Goal: Navigation & Orientation: Find specific page/section

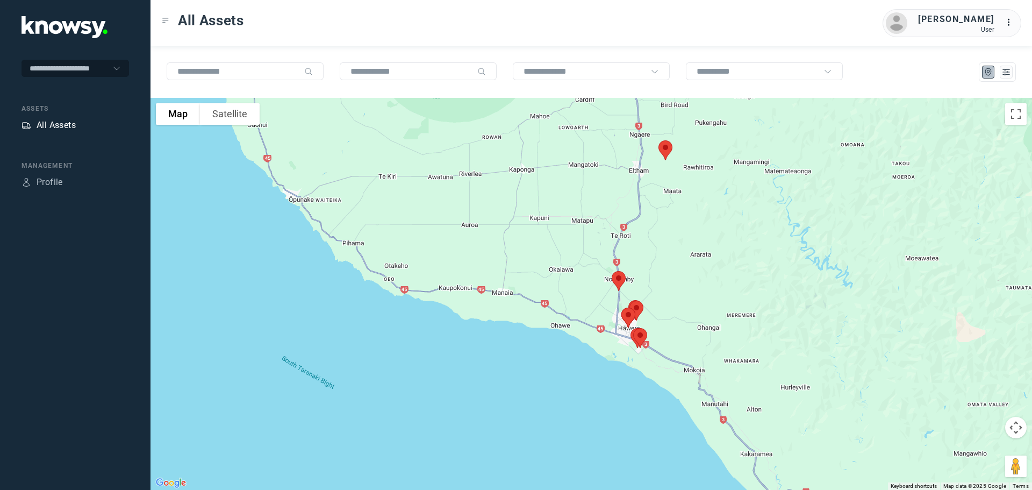
click at [64, 122] on div "All Assets" at bounding box center [56, 125] width 39 height 13
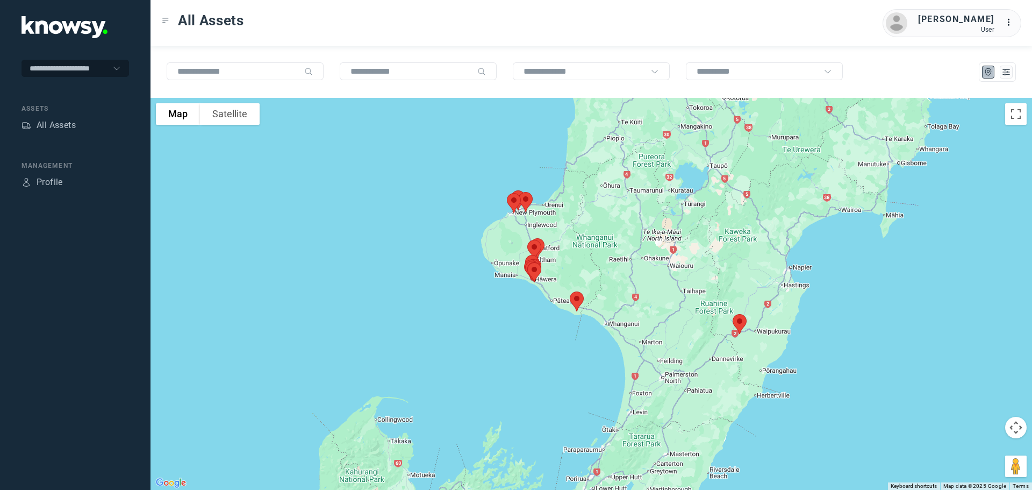
drag, startPoint x: 520, startPoint y: 211, endPoint x: 551, endPoint y: 287, distance: 82.2
click at [551, 287] on div at bounding box center [590, 294] width 881 height 392
click at [574, 295] on img at bounding box center [576, 301] width 23 height 28
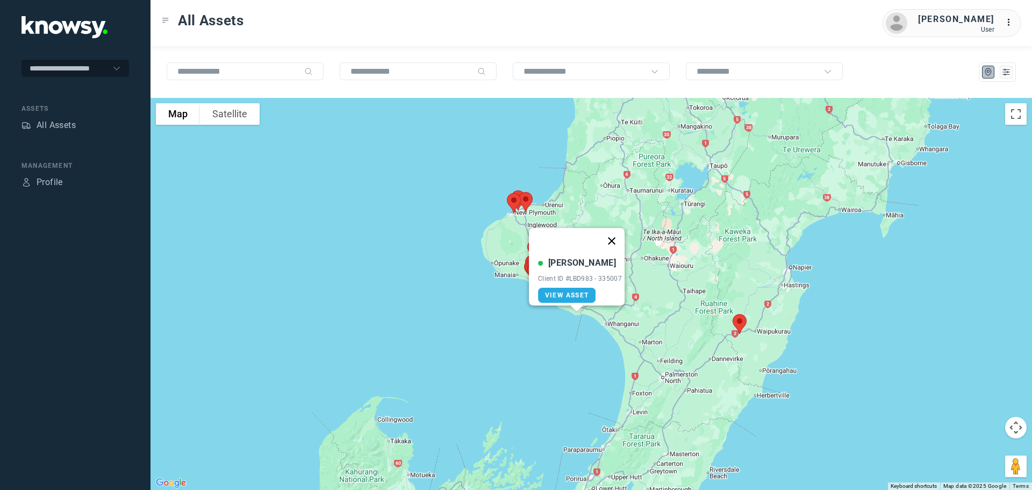
click at [615, 231] on button "Close" at bounding box center [612, 241] width 26 height 26
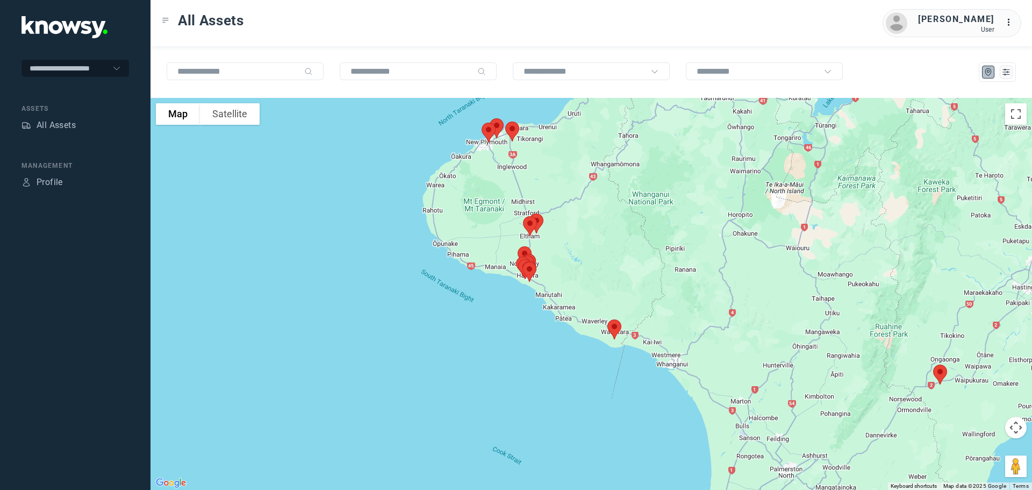
drag, startPoint x: 468, startPoint y: 229, endPoint x: 562, endPoint y: 242, distance: 95.0
click at [562, 242] on div at bounding box center [590, 294] width 881 height 392
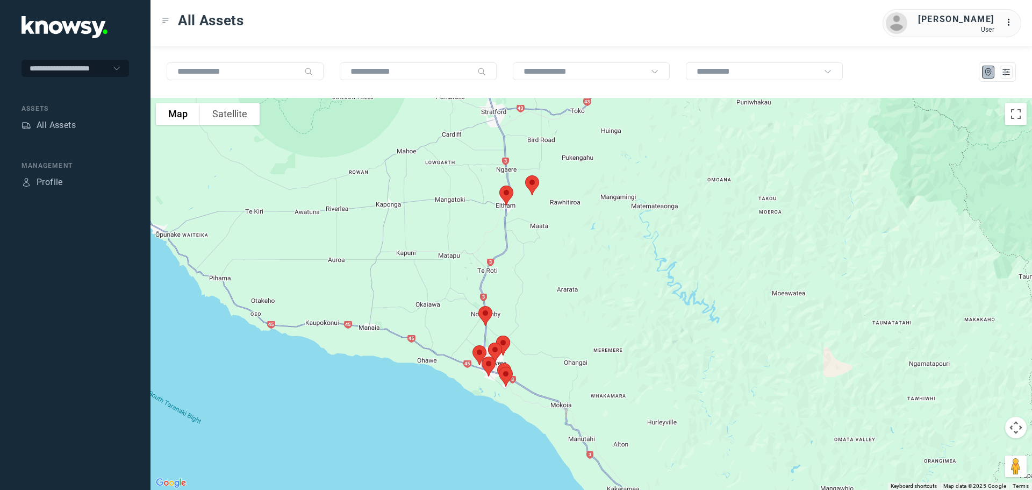
click at [506, 193] on img at bounding box center [506, 195] width 23 height 28
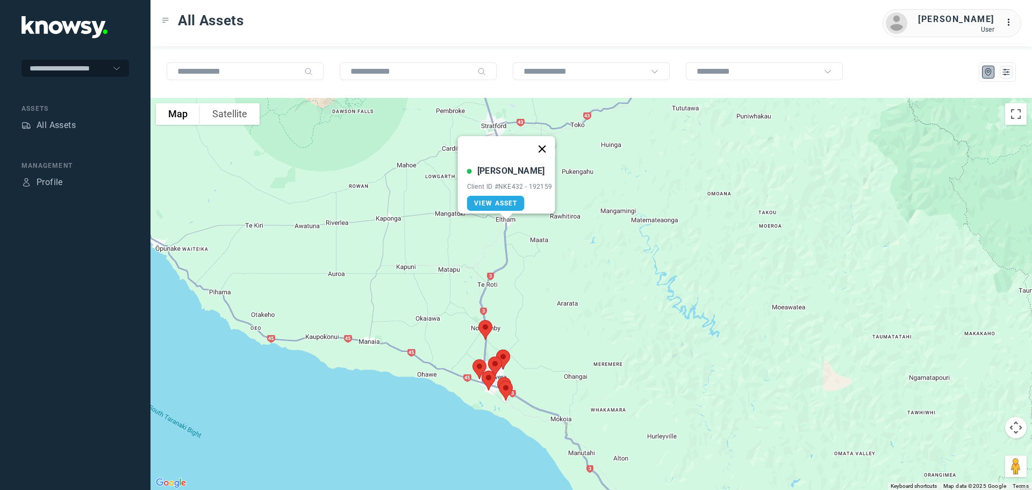
click at [549, 139] on button "Close" at bounding box center [542, 149] width 26 height 26
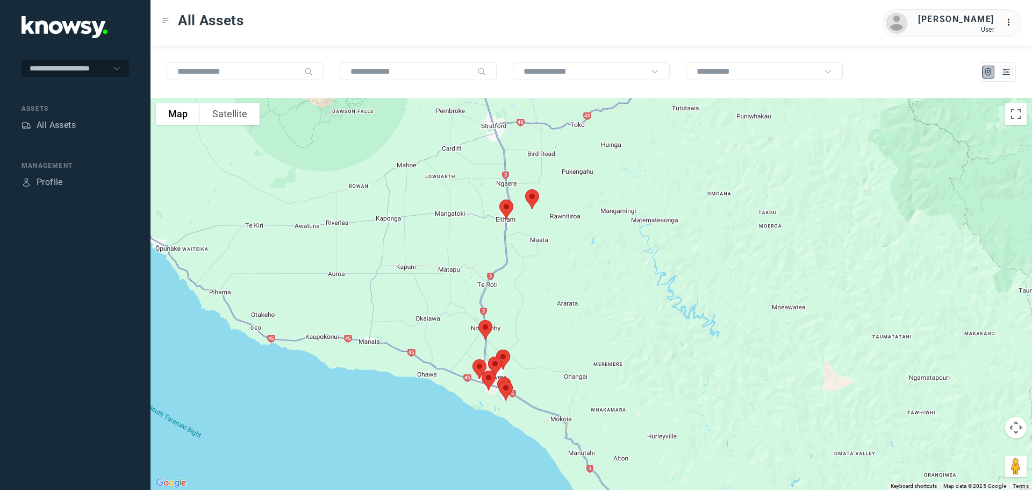
click at [483, 327] on img at bounding box center [485, 329] width 23 height 28
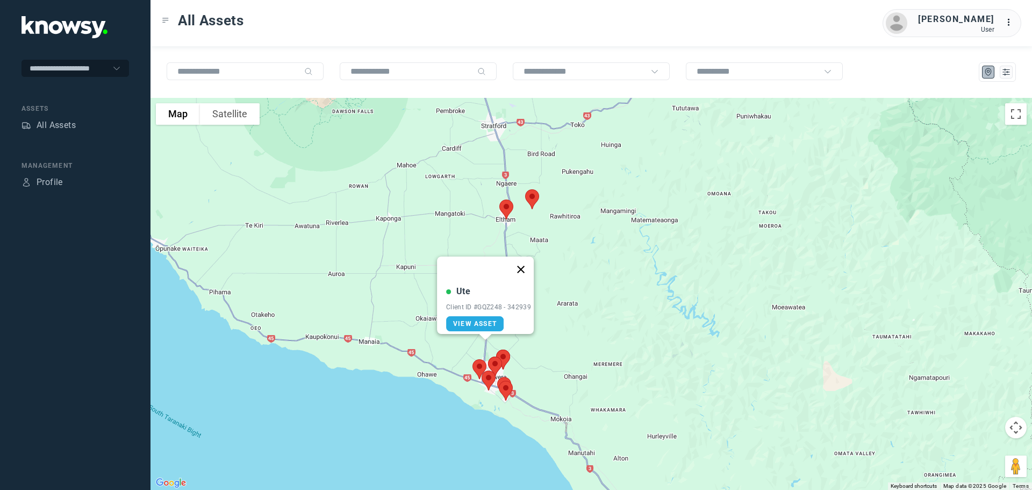
click at [528, 259] on button "Close" at bounding box center [521, 269] width 26 height 26
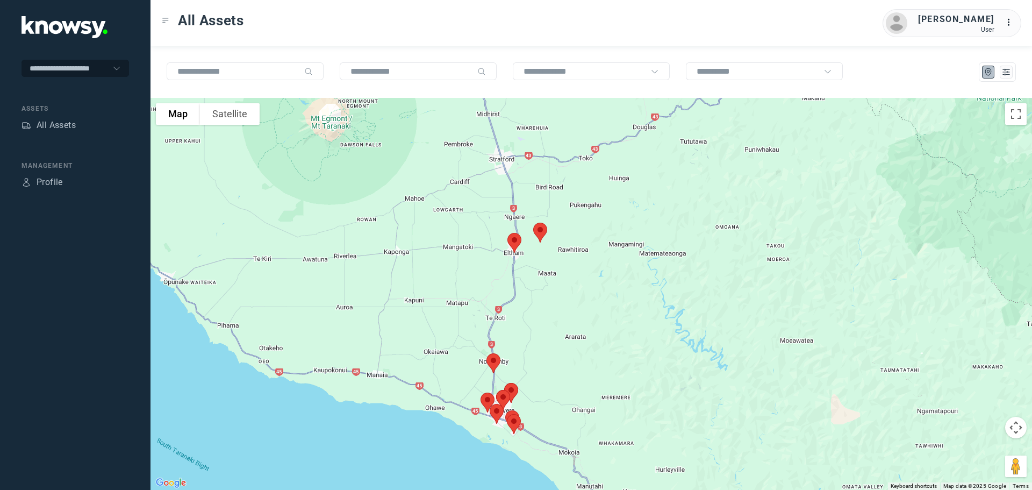
drag, startPoint x: 470, startPoint y: 167, endPoint x: 512, endPoint y: 319, distance: 157.9
click at [512, 319] on div "To navigate, press the arrow keys." at bounding box center [590, 294] width 881 height 392
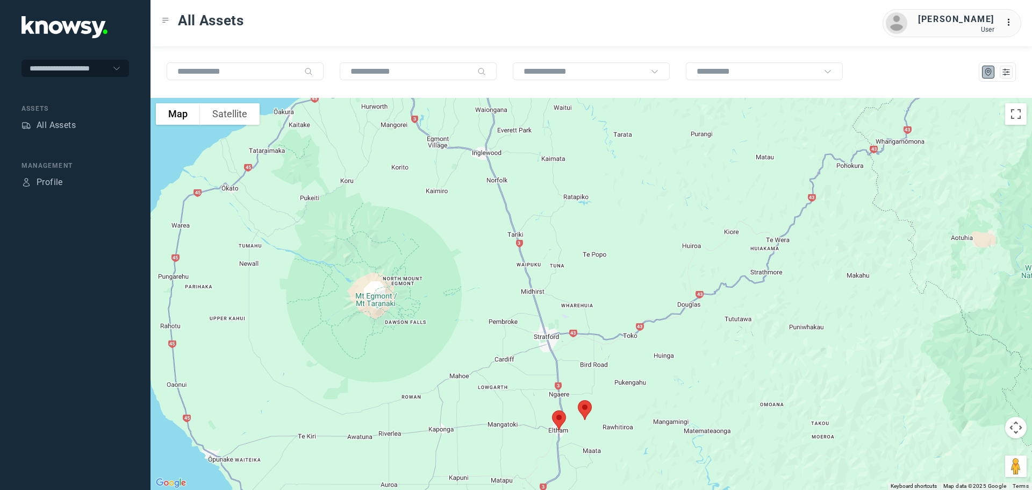
drag, startPoint x: 505, startPoint y: 236, endPoint x: 528, endPoint y: 309, distance: 77.2
click at [528, 309] on div at bounding box center [590, 294] width 881 height 392
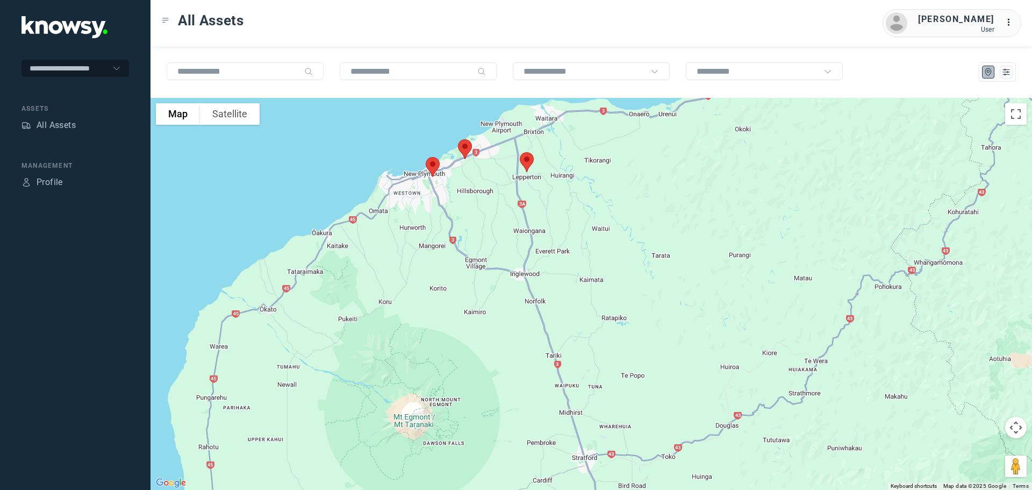
drag, startPoint x: 510, startPoint y: 242, endPoint x: 521, endPoint y: 292, distance: 51.1
click at [521, 292] on div at bounding box center [590, 294] width 881 height 392
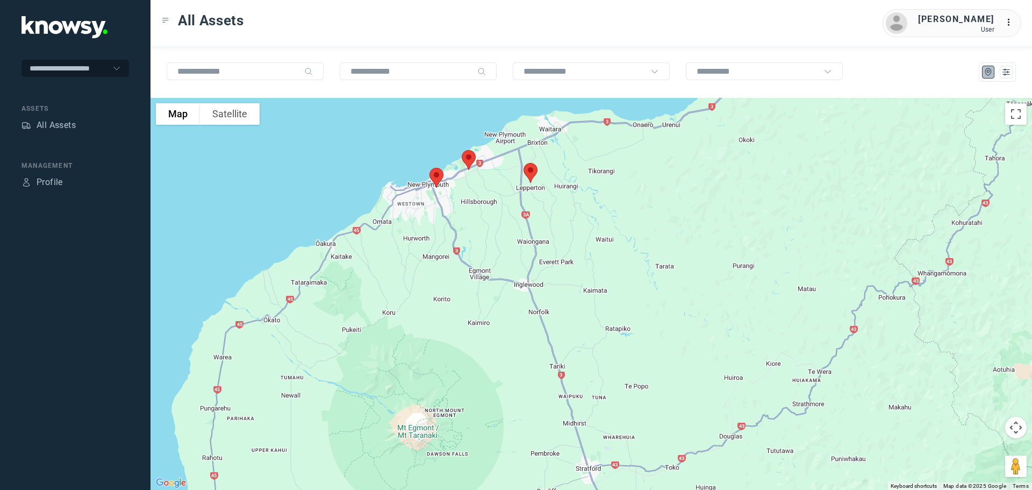
click at [433, 176] on img at bounding box center [436, 177] width 23 height 28
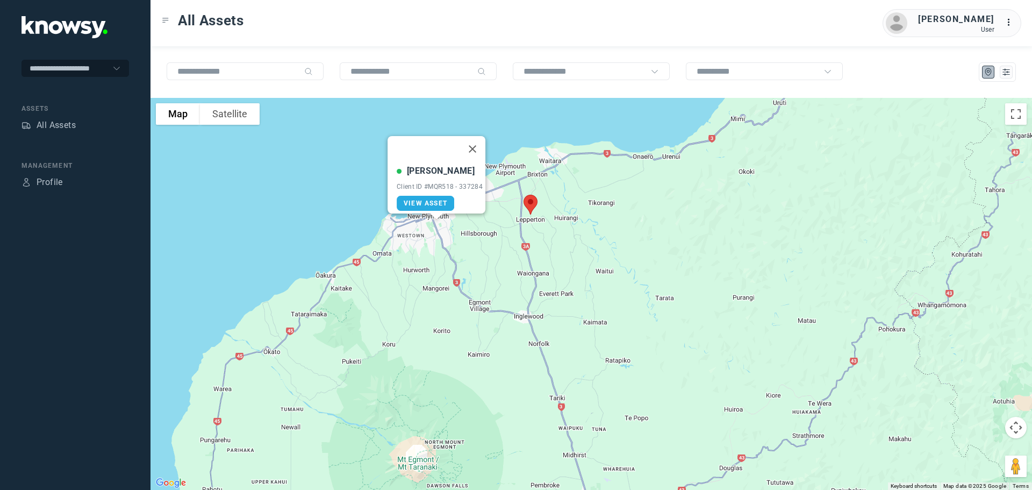
click at [472, 141] on button "Close" at bounding box center [472, 149] width 26 height 26
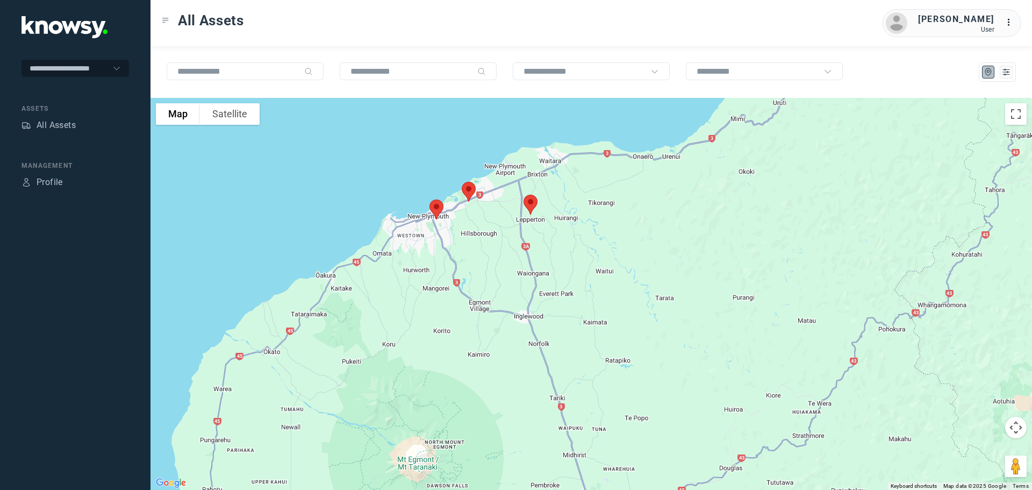
click at [468, 190] on img at bounding box center [468, 191] width 23 height 28
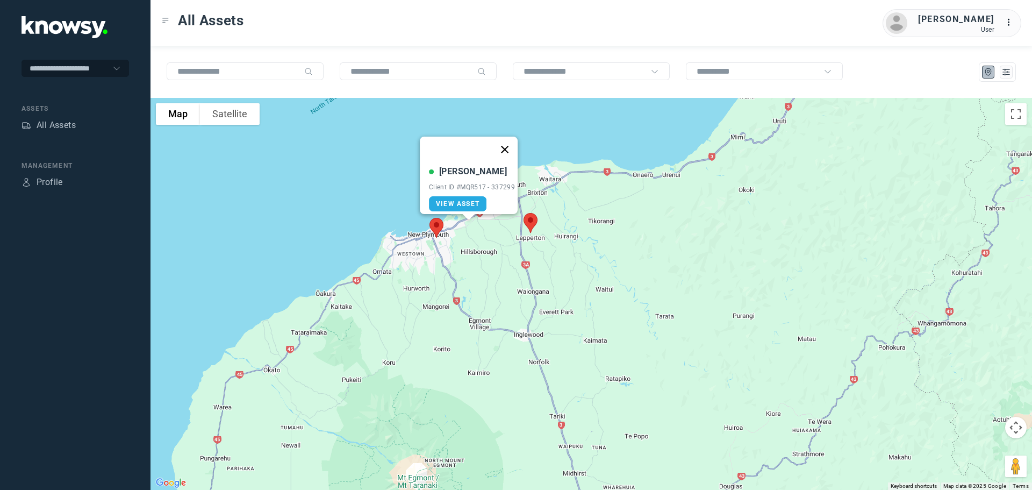
click at [509, 144] on button "Close" at bounding box center [505, 149] width 26 height 26
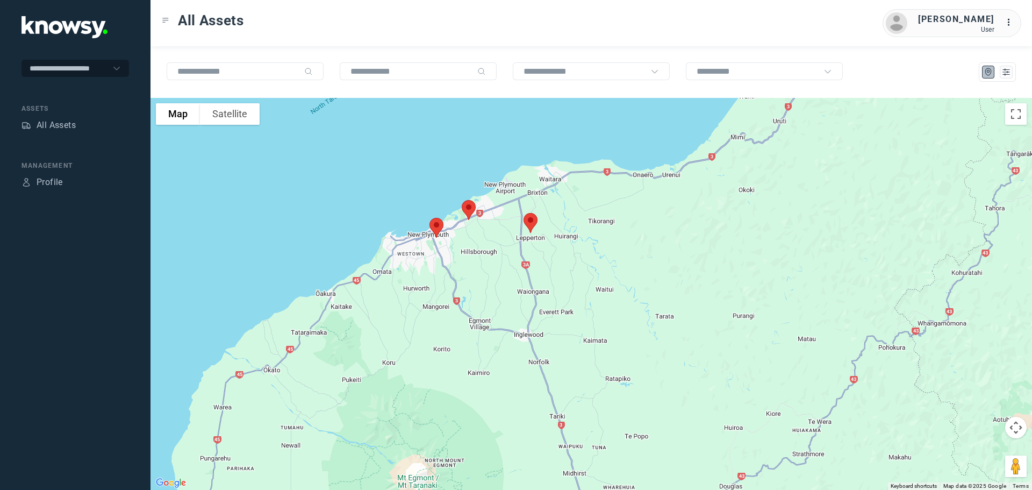
click at [534, 224] on img at bounding box center [530, 222] width 23 height 28
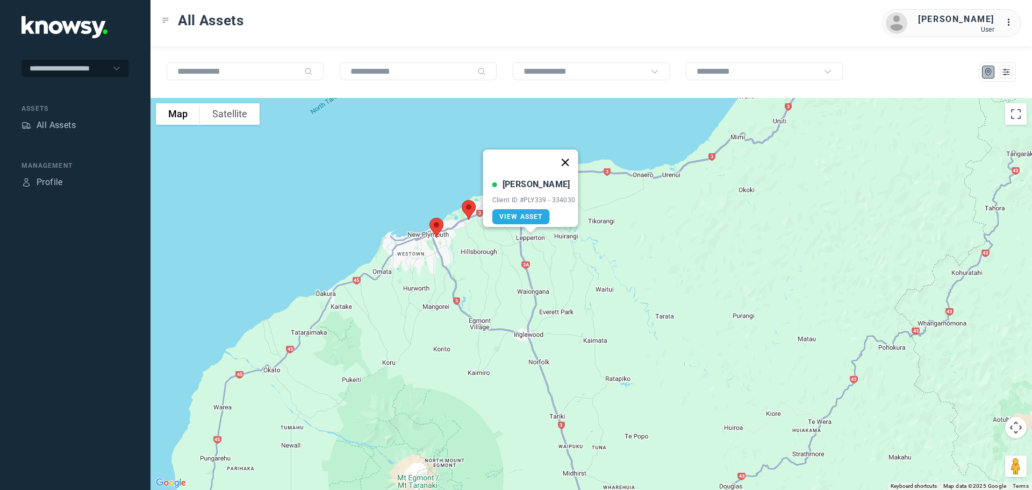
click at [570, 156] on button "Close" at bounding box center [565, 162] width 26 height 26
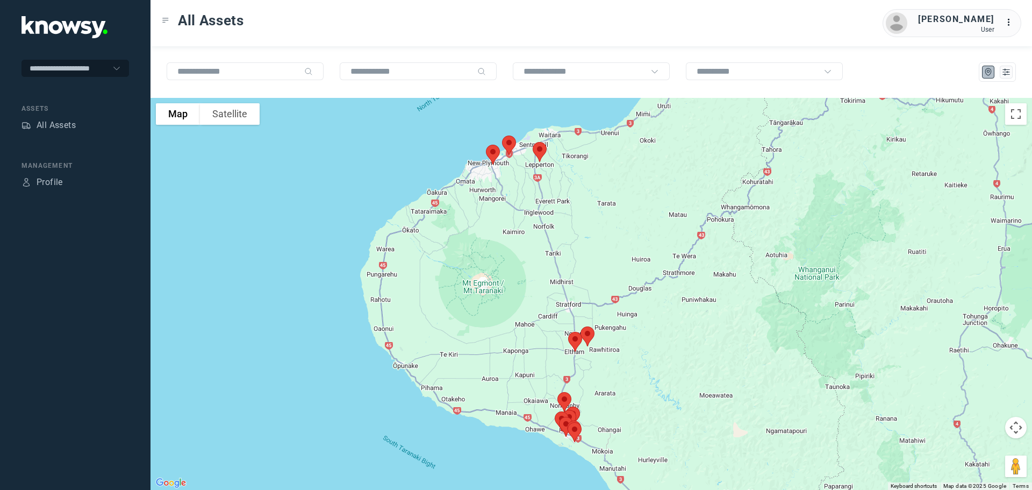
drag, startPoint x: 548, startPoint y: 354, endPoint x: 535, endPoint y: 241, distance: 113.6
click at [535, 241] on div at bounding box center [590, 294] width 881 height 392
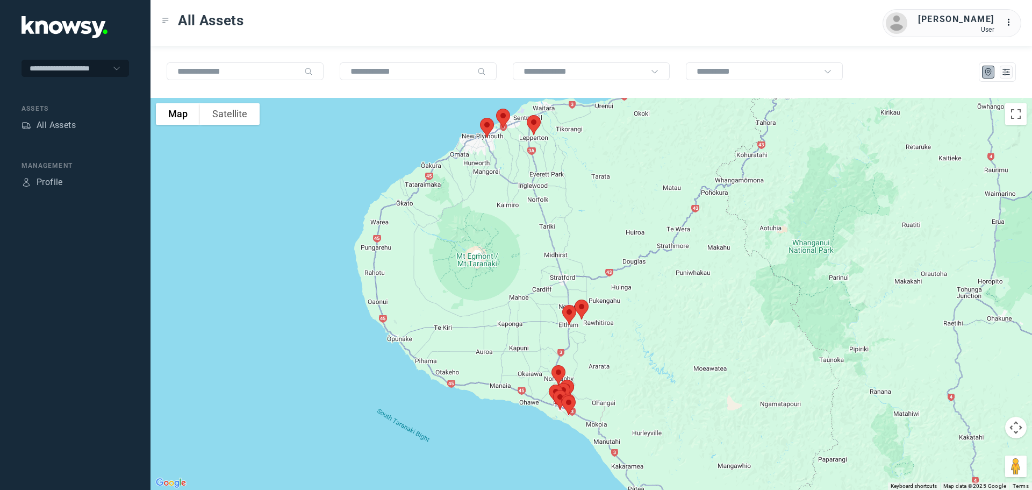
drag, startPoint x: 562, startPoint y: 318, endPoint x: 539, endPoint y: 227, distance: 94.2
click at [542, 233] on div at bounding box center [590, 294] width 881 height 392
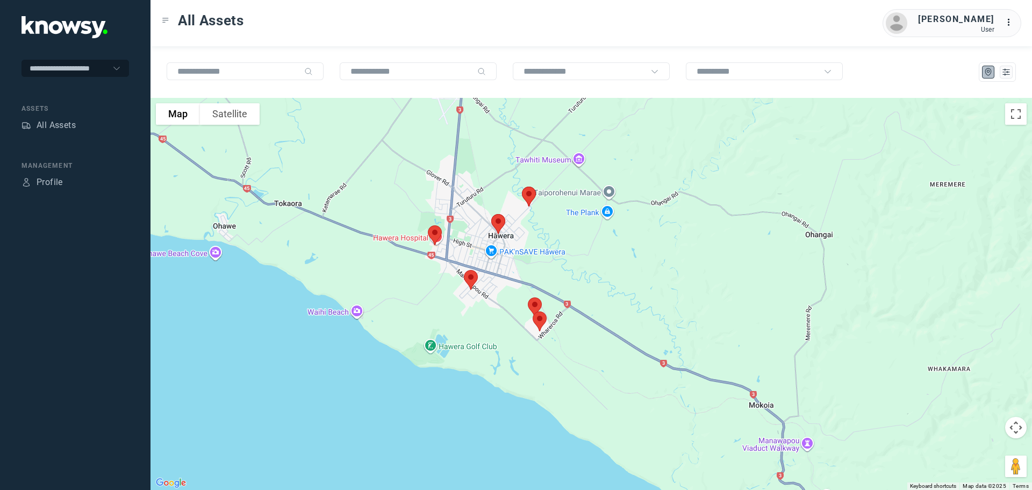
drag, startPoint x: 502, startPoint y: 300, endPoint x: 593, endPoint y: 209, distance: 129.2
click at [593, 209] on div at bounding box center [590, 294] width 881 height 392
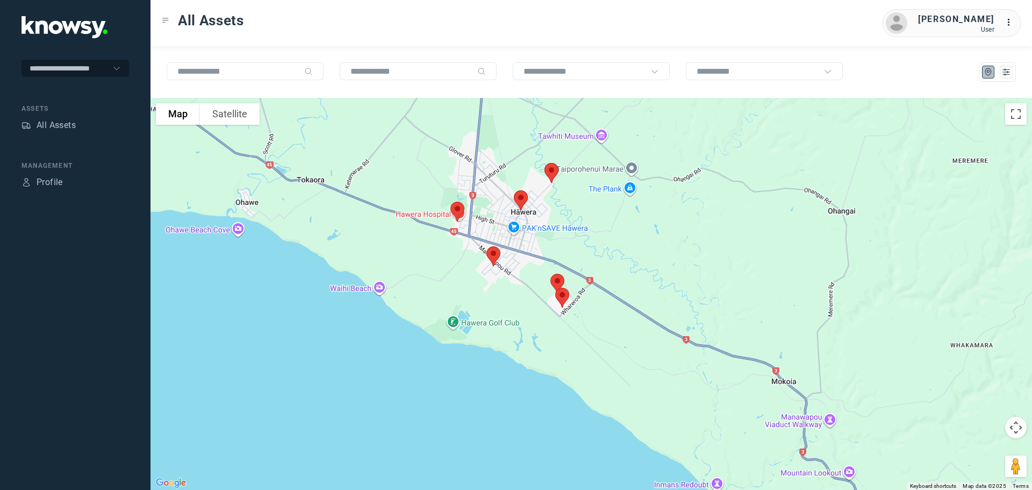
click at [457, 208] on img at bounding box center [457, 211] width 23 height 28
click at [494, 147] on button "Close" at bounding box center [492, 151] width 26 height 26
click at [495, 250] on img at bounding box center [493, 256] width 23 height 28
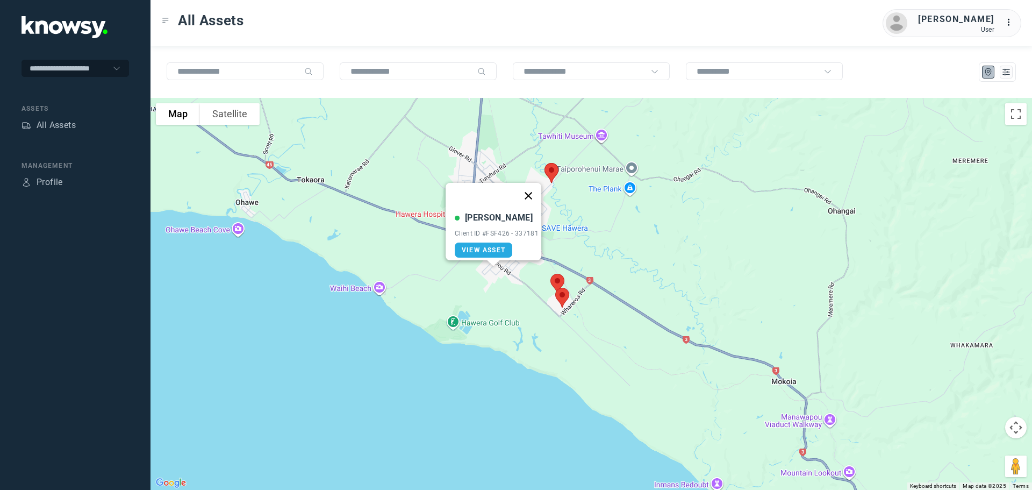
click at [536, 188] on button "Close" at bounding box center [528, 196] width 26 height 26
